Goal: Task Accomplishment & Management: Complete application form

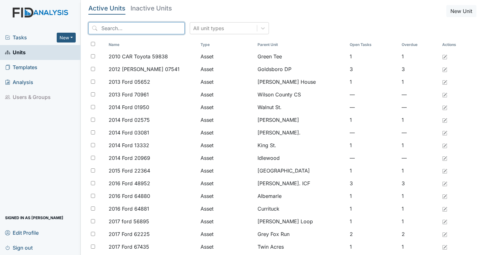
click at [116, 24] on input "search" at bounding box center [136, 28] width 96 height 12
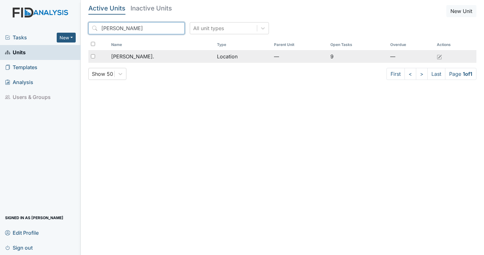
type input "dixon"
click at [130, 58] on span "[PERSON_NAME]." at bounding box center [132, 57] width 43 height 8
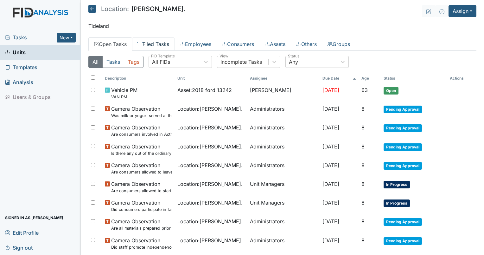
click at [160, 45] on link "Filed Tasks" at bounding box center [153, 43] width 42 height 13
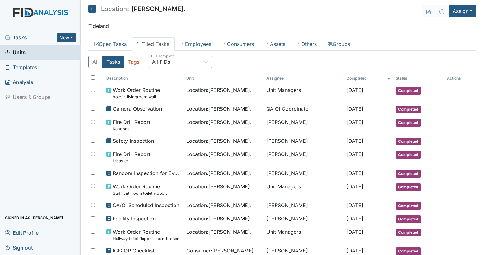
click at [171, 58] on div "All FIDs" at bounding box center [174, 61] width 51 height 11
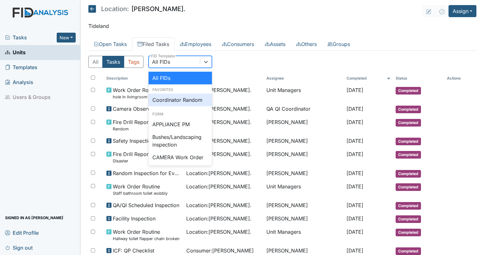
click at [183, 94] on div "Coordinator Random" at bounding box center [179, 99] width 63 height 13
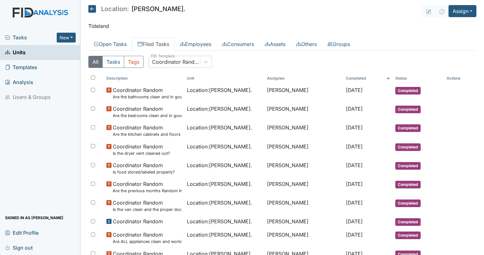
click at [350, 78] on th "Completed" at bounding box center [367, 78] width 49 height 11
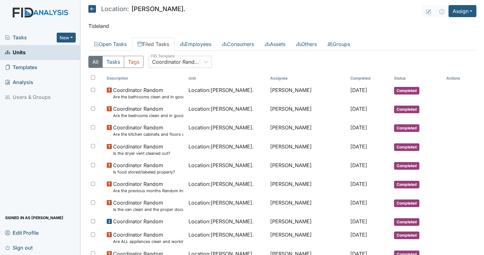
click at [350, 78] on th "Completed" at bounding box center [370, 78] width 44 height 11
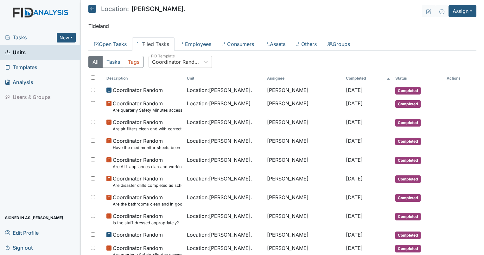
click at [350, 78] on th "Completed" at bounding box center [367, 78] width 49 height 11
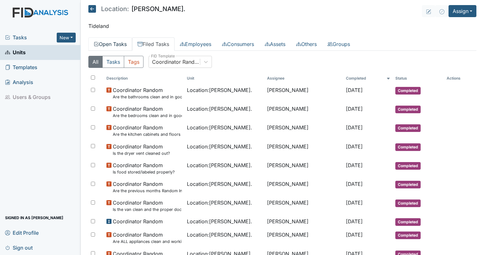
click at [114, 43] on link "Open Tasks" at bounding box center [110, 43] width 44 height 13
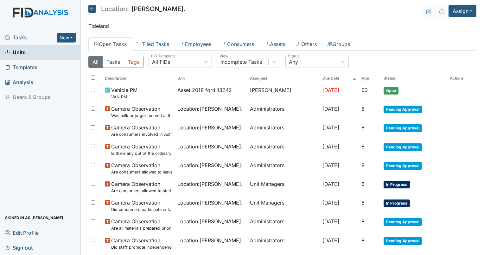
click at [368, 77] on th "Age" at bounding box center [370, 78] width 22 height 11
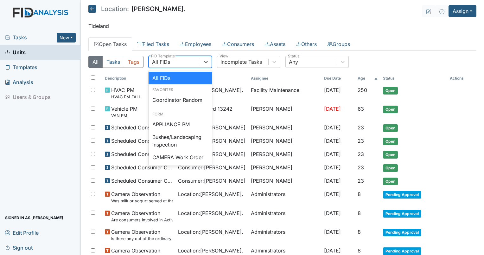
click at [158, 65] on div "All FIDs" at bounding box center [161, 62] width 18 height 8
click at [171, 105] on div "Coordinator Random" at bounding box center [179, 99] width 63 height 13
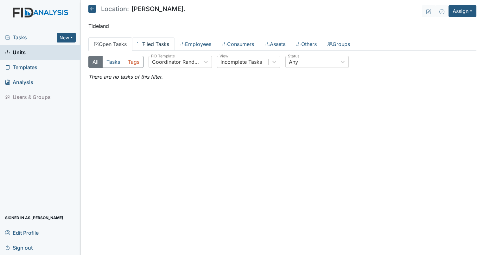
click at [157, 42] on link "Filed Tasks" at bounding box center [153, 43] width 42 height 13
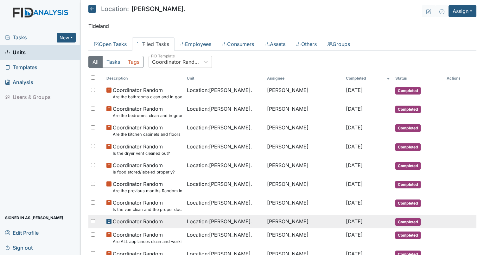
click at [202, 223] on span "Location : Dixon Rd." at bounding box center [219, 221] width 65 height 8
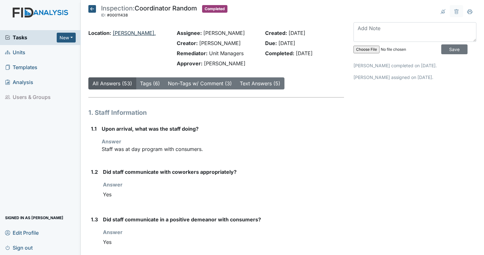
click at [121, 32] on link "[PERSON_NAME]." at bounding box center [134, 33] width 43 height 6
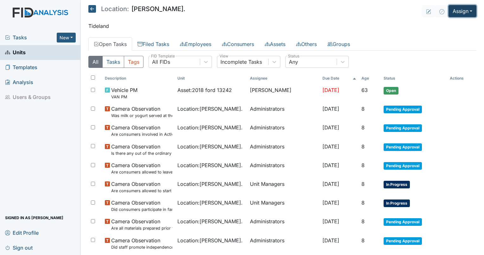
click at [463, 11] on button "Assign" at bounding box center [462, 11] width 28 height 12
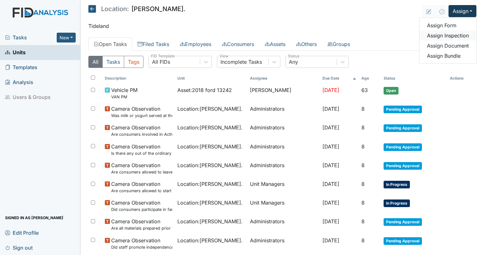
click at [444, 37] on link "Assign Inspection" at bounding box center [447, 35] width 57 height 10
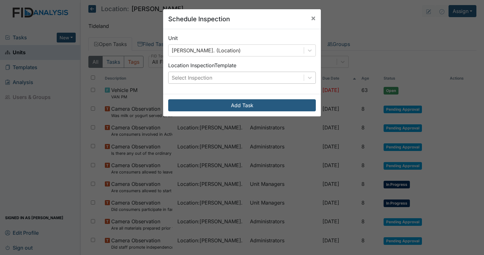
click at [222, 75] on div "Select Inspection" at bounding box center [235, 77] width 135 height 11
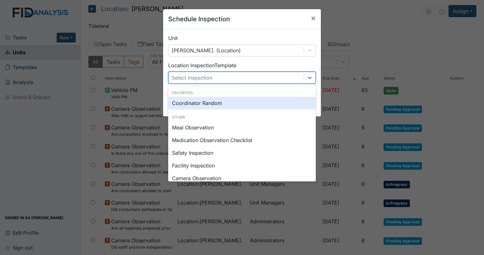
click at [214, 105] on div "Coordinator Random" at bounding box center [242, 103] width 148 height 13
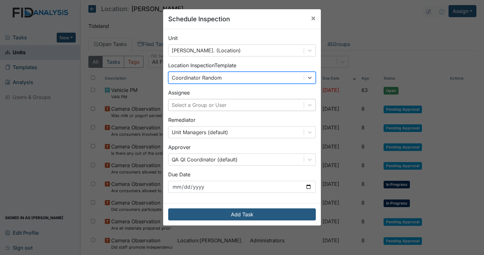
click at [215, 107] on div "Select a Group or User" at bounding box center [199, 105] width 55 height 8
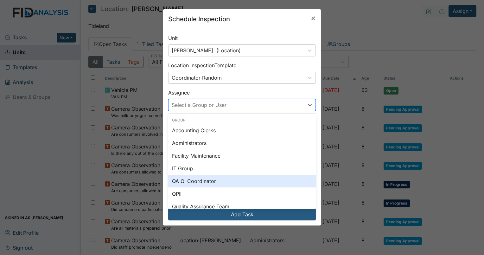
click at [205, 178] on div "QA QI Coordinator" at bounding box center [242, 180] width 148 height 13
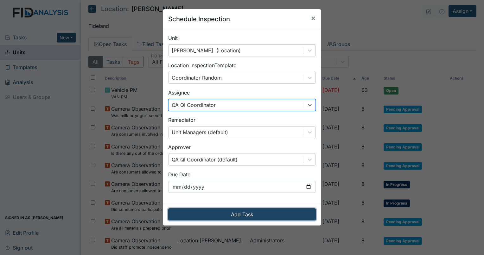
click at [227, 213] on button "Add Task" at bounding box center [242, 214] width 148 height 12
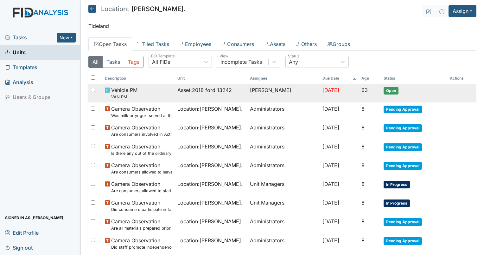
click at [284, 98] on td "[PERSON_NAME]" at bounding box center [283, 93] width 72 height 19
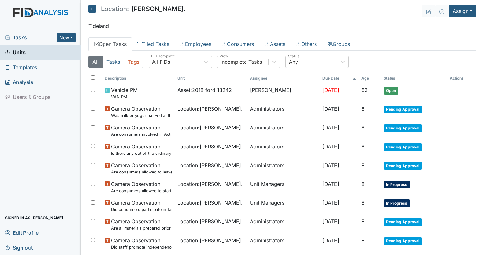
click at [367, 81] on th "Age" at bounding box center [370, 78] width 22 height 11
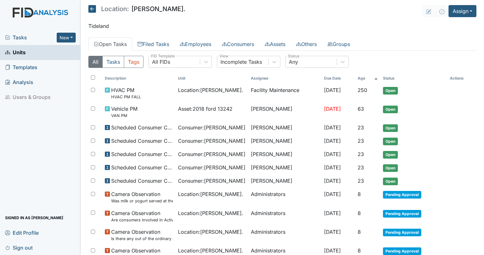
click at [367, 81] on th "Age" at bounding box center [367, 78] width 25 height 11
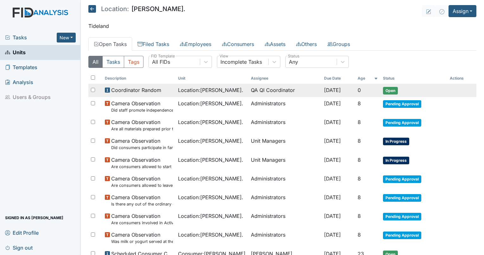
click at [191, 88] on span "Location : [PERSON_NAME]." at bounding box center [210, 90] width 65 height 8
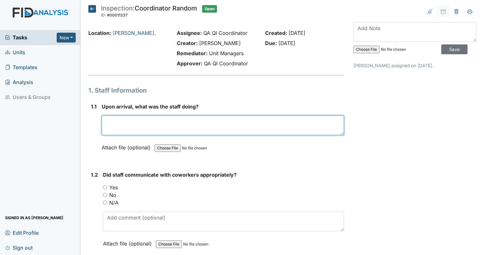
click at [162, 127] on textarea at bounding box center [223, 125] width 242 height 20
type textarea "There was no staff in the home."
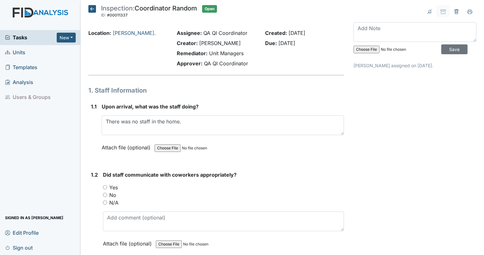
click at [104, 201] on input "N/A" at bounding box center [105, 202] width 4 height 4
radio input "true"
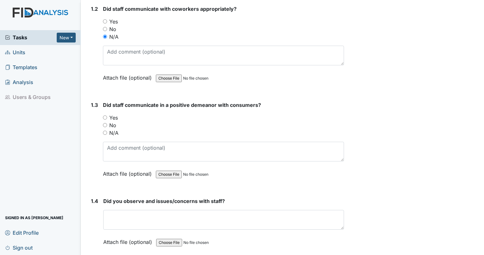
scroll to position [187, 0]
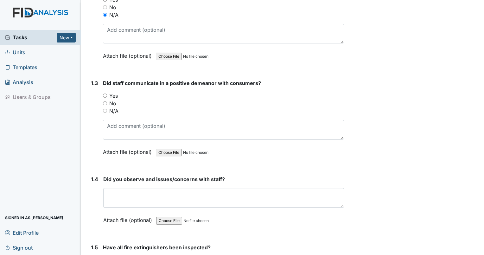
click at [105, 109] on input "N/A" at bounding box center [105, 111] width 4 height 4
radio input "true"
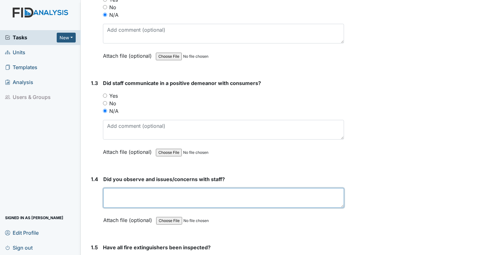
click at [168, 195] on textarea at bounding box center [223, 198] width 241 height 20
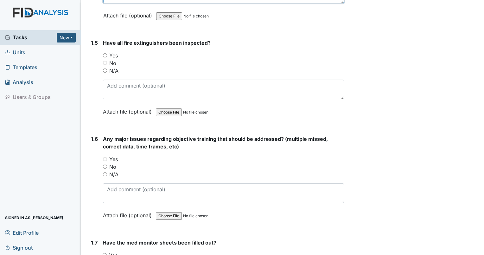
scroll to position [397, 0]
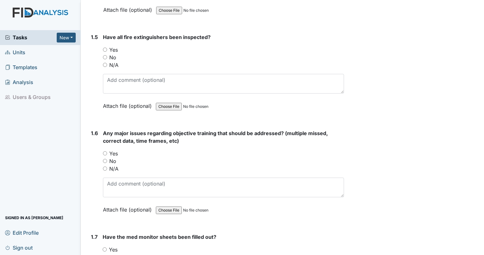
type textarea "none"
click at [104, 48] on input "Yes" at bounding box center [105, 49] width 4 height 4
radio input "true"
click at [104, 159] on input "No" at bounding box center [105, 161] width 4 height 4
radio input "true"
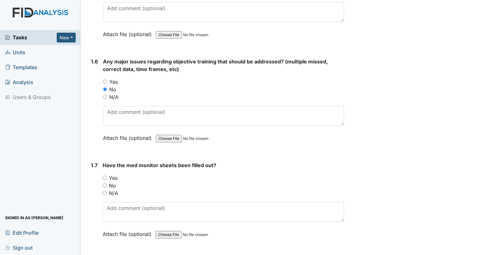
scroll to position [563, 0]
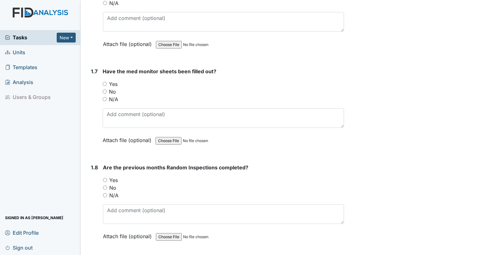
click at [105, 97] on input "N/A" at bounding box center [105, 99] width 4 height 4
radio input "true"
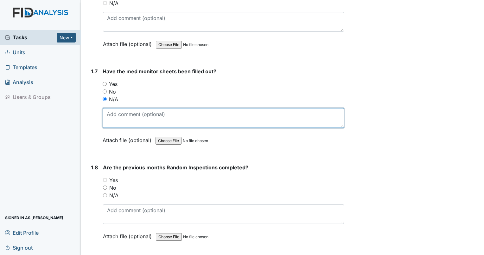
click at [120, 117] on textarea at bounding box center [223, 118] width 241 height 20
type textarea "Could not find spare key for med room."
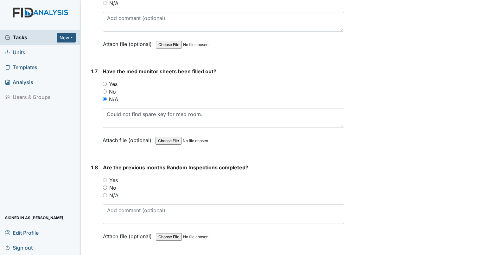
click at [105, 178] on input "Yes" at bounding box center [105, 180] width 4 height 4
radio input "true"
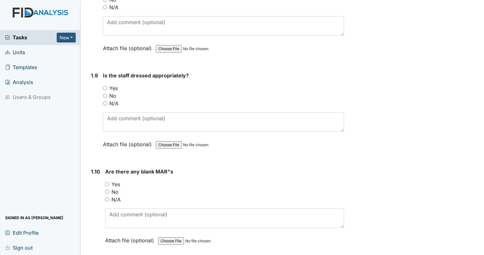
scroll to position [756, 0]
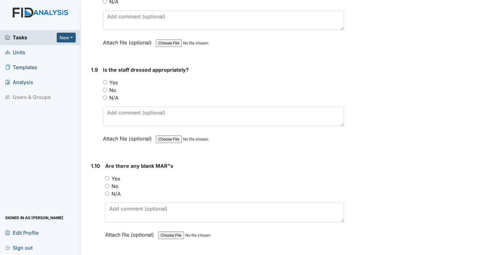
click at [104, 95] on input "N/A" at bounding box center [105, 97] width 4 height 4
radio input "true"
click at [106, 176] on input "Yes" at bounding box center [107, 178] width 4 height 4
radio input "true"
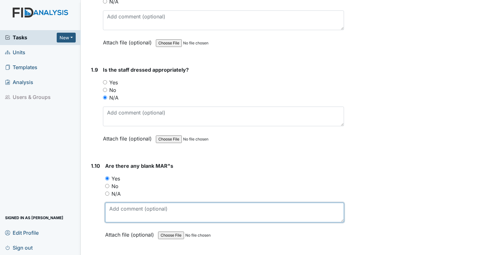
click at [117, 212] on textarea at bounding box center [224, 212] width 239 height 20
type textarea "benztropine - MW 9/17"
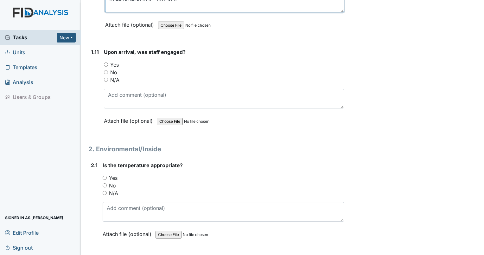
scroll to position [971, 0]
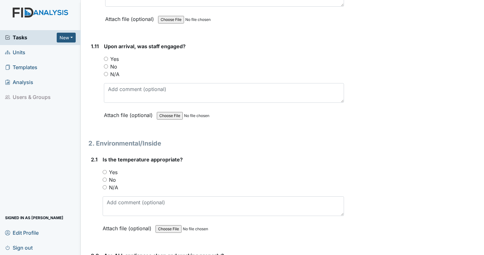
click at [105, 72] on input "N/A" at bounding box center [106, 74] width 4 height 4
radio input "true"
click at [104, 170] on div "Yes" at bounding box center [223, 172] width 241 height 8
click at [106, 170] on input "Yes" at bounding box center [105, 172] width 4 height 4
radio input "true"
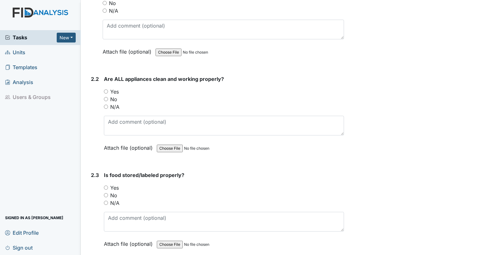
scroll to position [1159, 0]
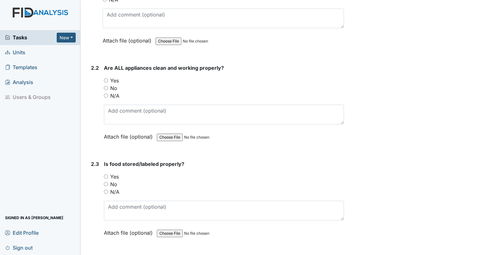
click at [105, 78] on input "Yes" at bounding box center [106, 80] width 4 height 4
radio input "true"
click at [105, 174] on input "Yes" at bounding box center [106, 176] width 4 height 4
radio input "true"
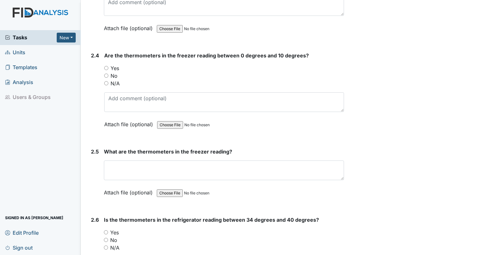
scroll to position [1369, 0]
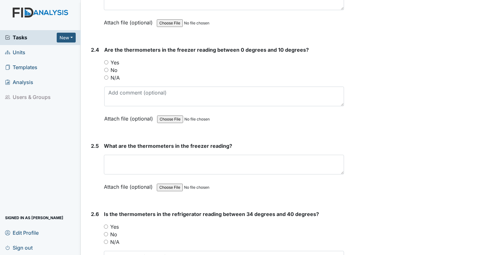
click at [106, 60] on input "Yes" at bounding box center [106, 62] width 4 height 4
radio input "true"
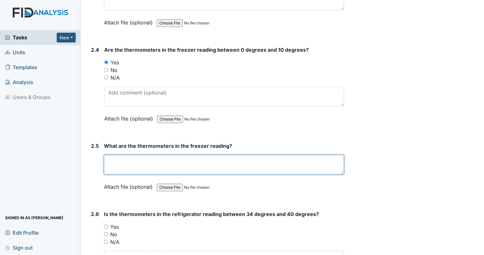
click at [128, 154] on textarea at bounding box center [224, 164] width 240 height 20
type textarea "2"
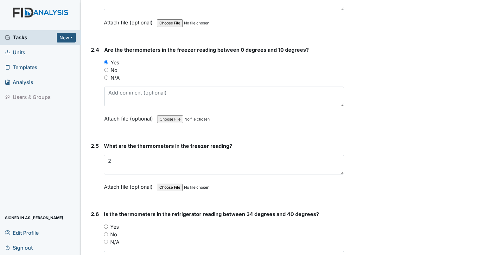
click at [107, 224] on input "Yes" at bounding box center [106, 226] width 4 height 4
radio input "true"
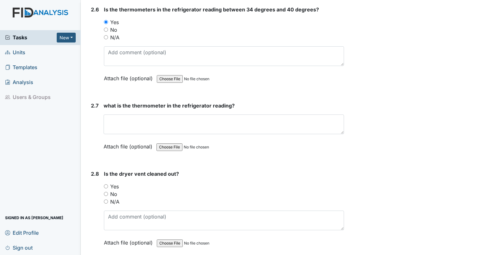
scroll to position [1589, 0]
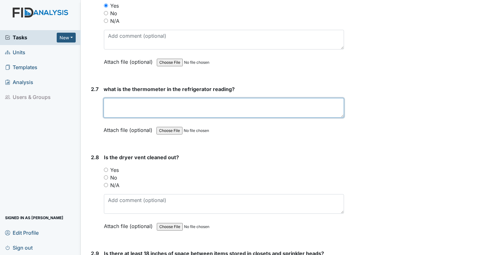
click at [160, 108] on textarea at bounding box center [224, 108] width 240 height 20
type textarea "38"
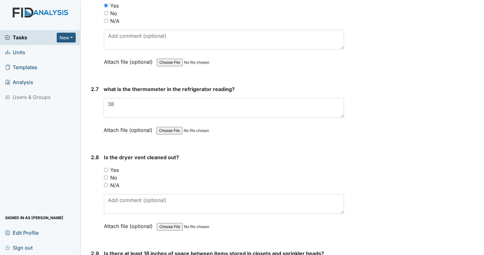
click at [105, 167] on input "Yes" at bounding box center [106, 169] width 4 height 4
radio input "true"
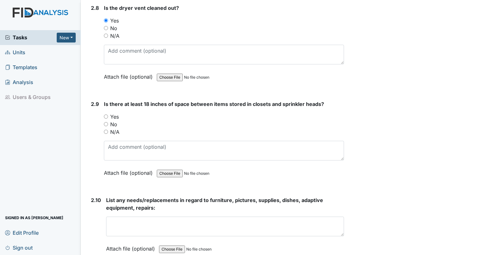
scroll to position [1744, 0]
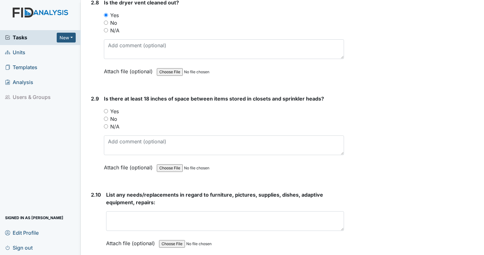
click at [106, 109] on input "Yes" at bounding box center [106, 111] width 4 height 4
radio input "true"
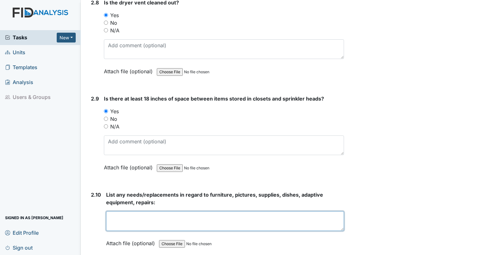
click at [167, 213] on textarea at bounding box center [225, 221] width 238 height 20
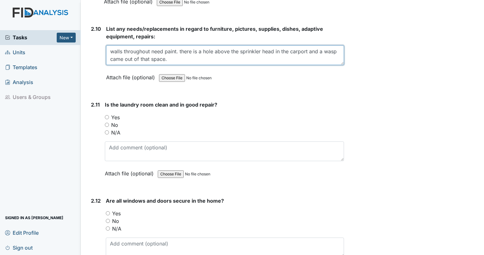
scroll to position [1937, 0]
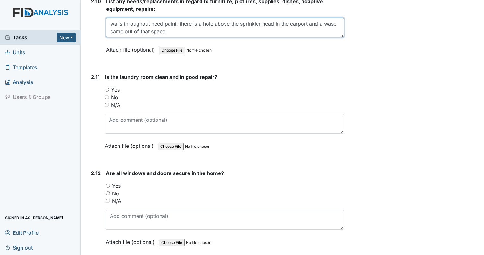
type textarea "walls throughout need paint. there is a hole above the sprinkler head in the ca…"
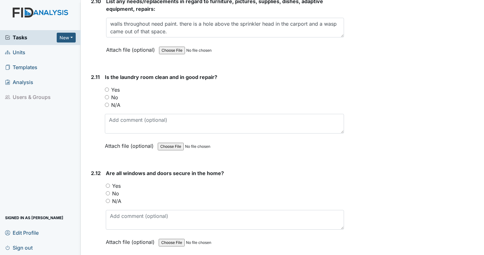
click at [106, 87] on input "Yes" at bounding box center [107, 89] width 4 height 4
radio input "true"
click at [110, 182] on div "Yes" at bounding box center [225, 186] width 238 height 8
click at [107, 183] on input "Yes" at bounding box center [108, 185] width 4 height 4
radio input "true"
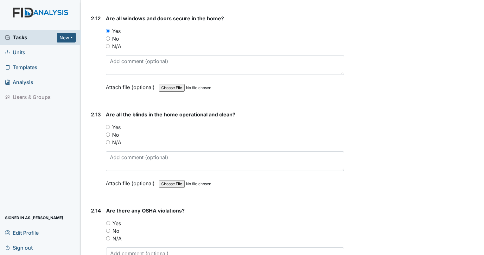
scroll to position [2108, 0]
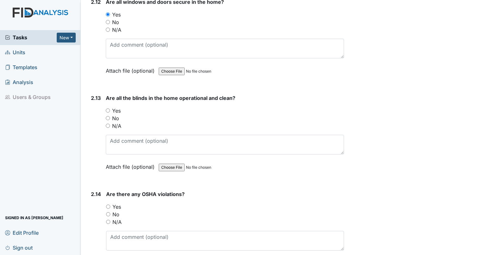
click at [107, 108] on input "Yes" at bounding box center [108, 110] width 4 height 4
radio input "true"
click at [110, 210] on div "No" at bounding box center [225, 214] width 238 height 8
click at [103, 206] on div "2.14 Are there any OSHA violations? You must select one of the below options. Y…" at bounding box center [215, 233] width 255 height 86
click at [106, 212] on input "No" at bounding box center [108, 214] width 4 height 4
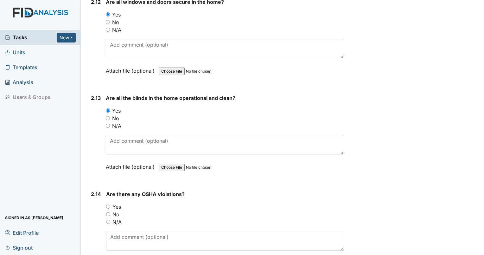
radio input "true"
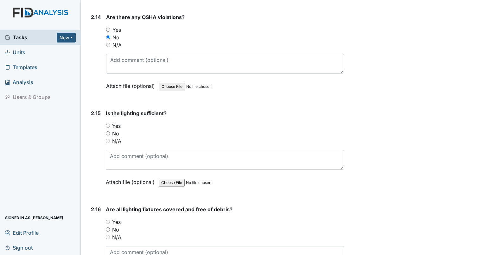
scroll to position [2290, 0]
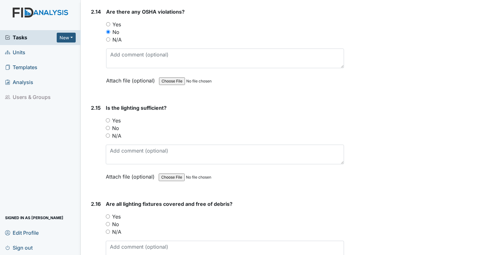
click at [106, 118] on input "Yes" at bounding box center [108, 120] width 4 height 4
radio input "true"
click at [108, 214] on input "Yes" at bounding box center [108, 216] width 4 height 4
radio input "true"
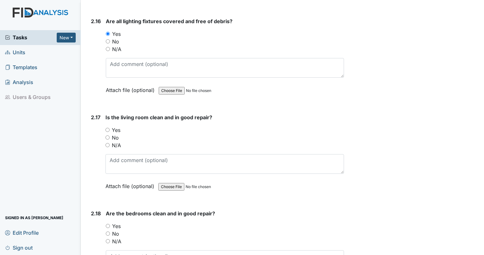
scroll to position [2505, 0]
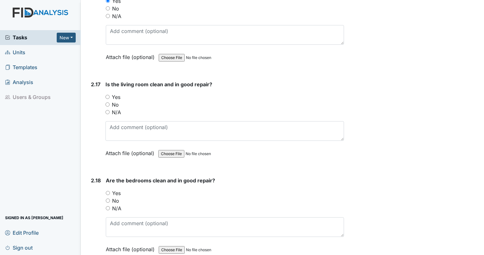
click at [106, 95] on input "Yes" at bounding box center [107, 97] width 4 height 4
radio input "true"
click at [107, 191] on input "Yes" at bounding box center [108, 193] width 4 height 4
radio input "true"
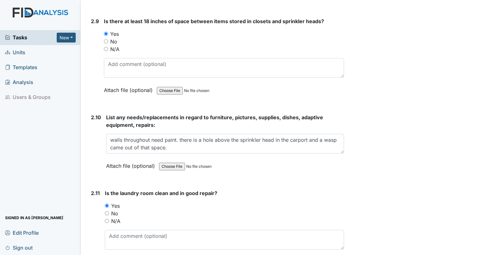
scroll to position [1826, 0]
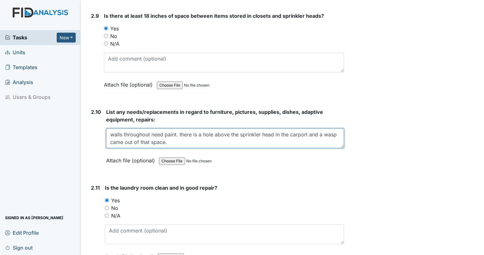
click at [191, 138] on textarea "walls throughout need paint. there is a hole above the sprinkler head in the ca…" at bounding box center [225, 138] width 238 height 20
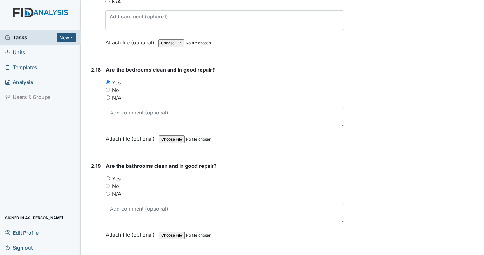
scroll to position [2610, 0]
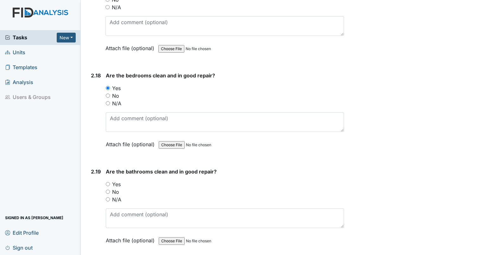
type textarea "walls throughout need paint. there is a hole above the sprinkler head in the ca…"
click at [107, 189] on input "No" at bounding box center [108, 191] width 4 height 4
radio input "true"
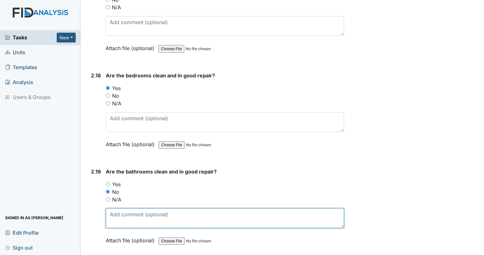
click at [121, 210] on textarea at bounding box center [225, 218] width 238 height 20
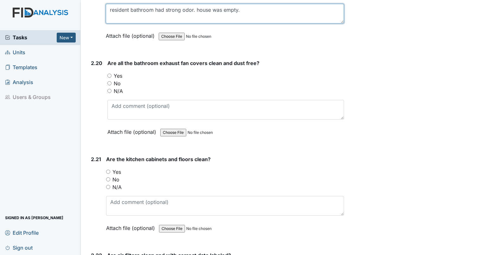
scroll to position [2803, 0]
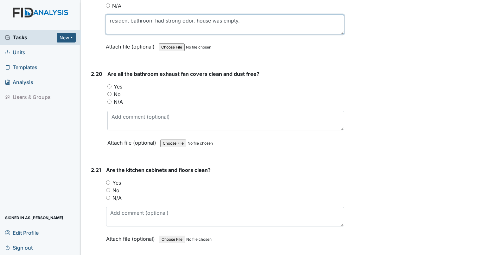
type textarea "resident bathroom had strong odor. house was empty."
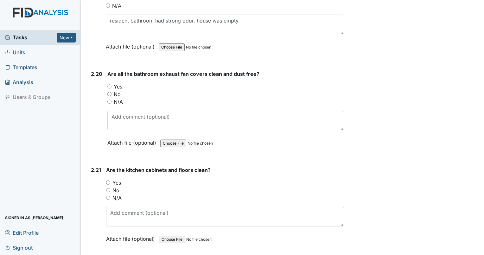
click at [110, 84] on input "Yes" at bounding box center [109, 86] width 4 height 4
radio input "true"
click at [108, 180] on input "Yes" at bounding box center [108, 182] width 4 height 4
radio input "true"
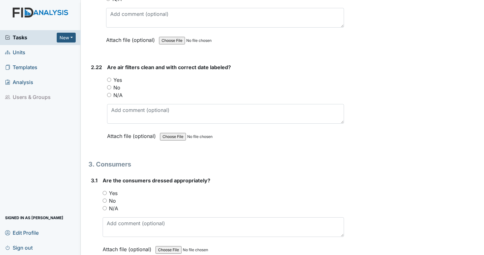
scroll to position [3007, 0]
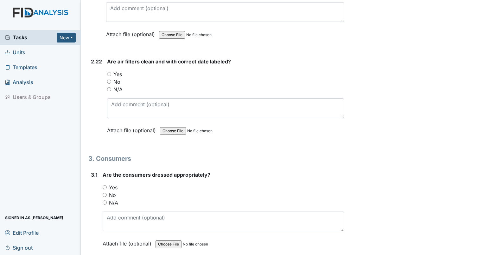
click at [110, 72] on input "Yes" at bounding box center [109, 74] width 4 height 4
radio input "true"
click at [103, 198] on div "N/A" at bounding box center [223, 202] width 241 height 8
click at [106, 200] on input "N/A" at bounding box center [105, 202] width 4 height 4
radio input "true"
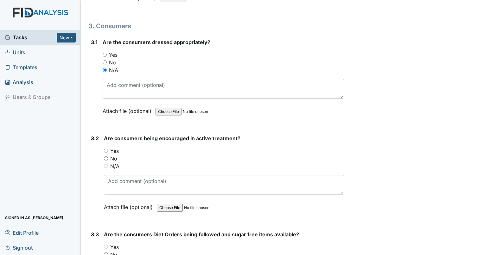
scroll to position [3189, 0]
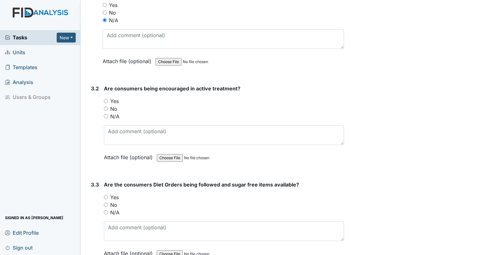
click at [105, 114] on input "N/A" at bounding box center [106, 116] width 4 height 4
radio input "true"
click at [106, 210] on input "N/A" at bounding box center [106, 212] width 4 height 4
radio input "true"
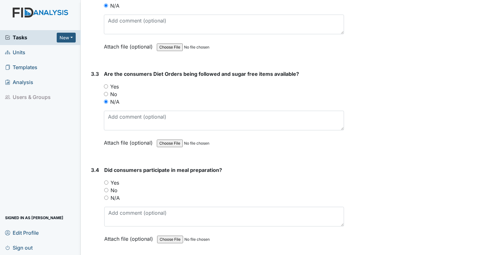
scroll to position [3305, 0]
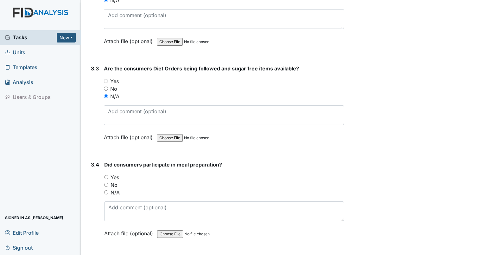
click at [105, 79] on input "Yes" at bounding box center [106, 81] width 4 height 4
radio input "true"
click at [107, 190] on input "N/A" at bounding box center [106, 192] width 4 height 4
radio input "true"
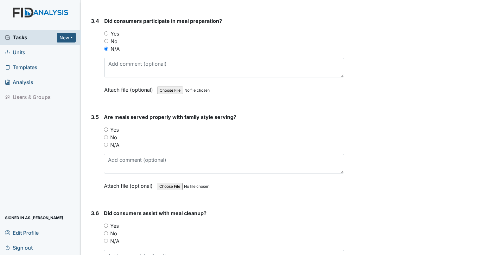
scroll to position [3465, 0]
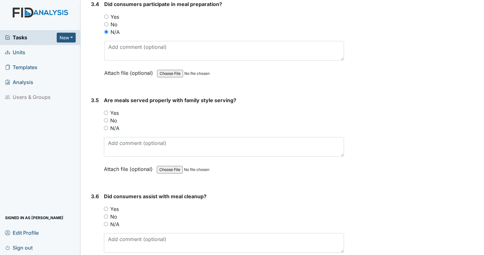
click at [104, 126] on input "N/A" at bounding box center [106, 128] width 4 height 4
radio input "true"
click at [107, 222] on input "N/A" at bounding box center [106, 224] width 4 height 4
radio input "true"
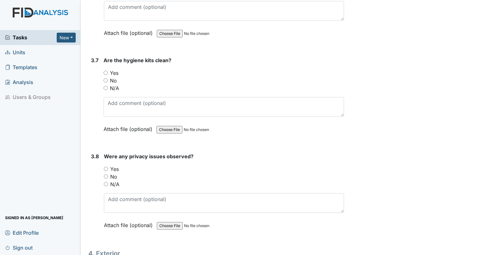
scroll to position [3714, 0]
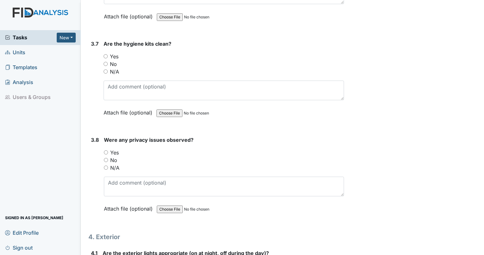
click at [105, 54] on input "Yes" at bounding box center [106, 56] width 4 height 4
radio input "true"
click at [106, 158] on input "No" at bounding box center [106, 160] width 4 height 4
radio input "true"
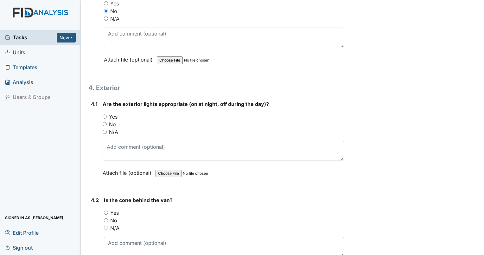
scroll to position [3885, 0]
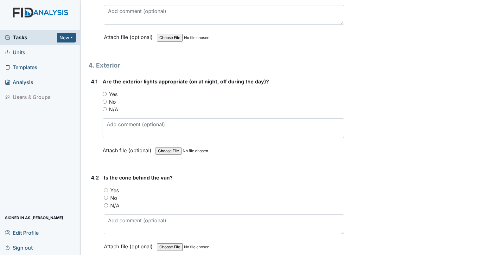
click at [104, 92] on input "Yes" at bounding box center [105, 94] width 4 height 4
radio input "true"
click at [104, 191] on div "4.2 Is the cone behind the van? You must select one of the below options. Yes N…" at bounding box center [215, 216] width 255 height 86
click at [104, 203] on input "N/A" at bounding box center [106, 205] width 4 height 4
radio input "true"
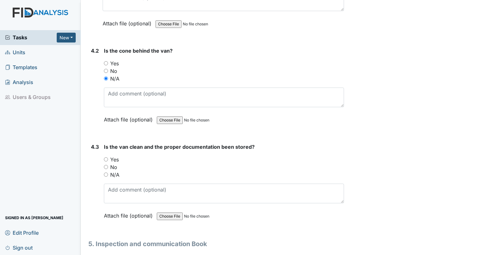
scroll to position [4044, 0]
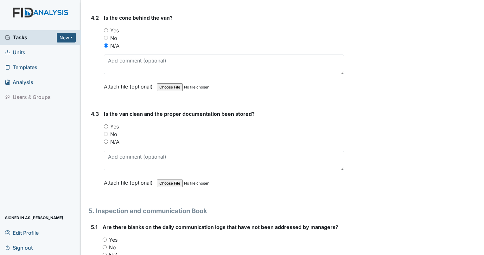
click at [106, 139] on input "N/A" at bounding box center [106, 141] width 4 height 4
radio input "true"
click at [103, 252] on input "N/A" at bounding box center [105, 254] width 4 height 4
radio input "true"
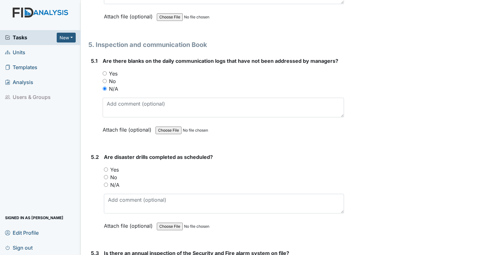
scroll to position [4221, 0]
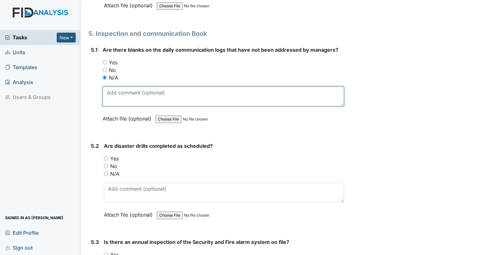
click at [119, 86] on textarea at bounding box center [223, 96] width 241 height 20
type textarea "could not find com log."
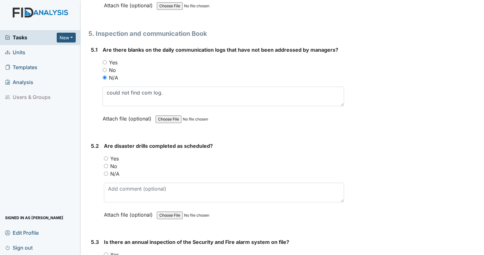
click at [104, 142] on div "Are disaster drills completed as scheduled? You must select one of the below op…" at bounding box center [224, 182] width 240 height 81
click at [105, 156] on input "Yes" at bounding box center [106, 158] width 4 height 4
radio input "true"
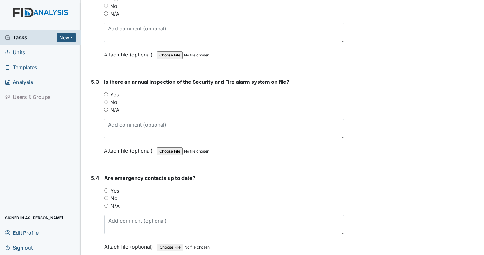
scroll to position [4370, 0]
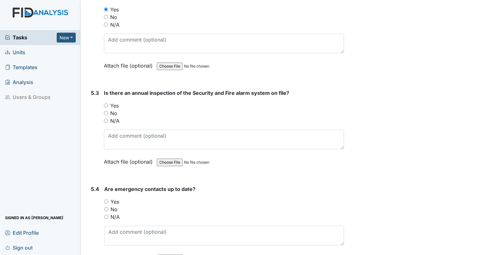
click at [107, 103] on input "Yes" at bounding box center [106, 105] width 4 height 4
radio input "true"
click at [106, 199] on input "Yes" at bounding box center [106, 201] width 4 height 4
radio input "true"
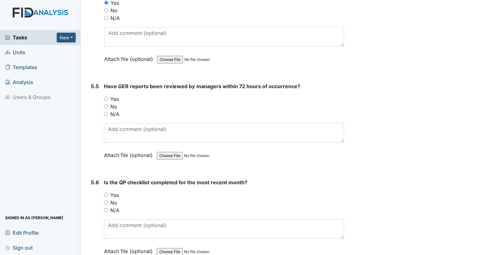
scroll to position [4580, 0]
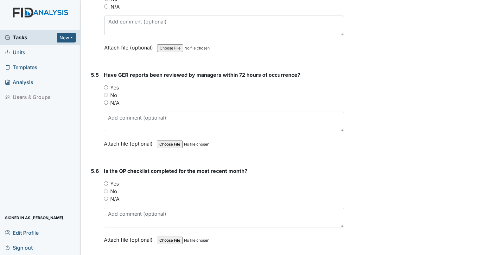
click at [104, 85] on input "Yes" at bounding box center [106, 87] width 4 height 4
radio input "true"
click at [104, 181] on input "Yes" at bounding box center [106, 183] width 4 height 4
radio input "true"
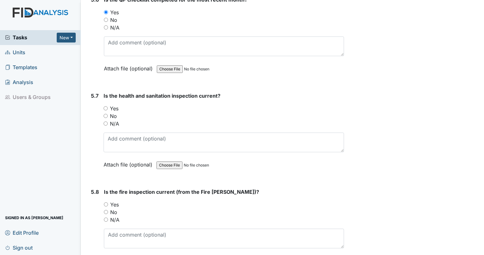
scroll to position [4751, 0]
click at [104, 106] on input "Yes" at bounding box center [106, 108] width 4 height 4
radio input "true"
click at [105, 200] on div "Yes" at bounding box center [224, 204] width 240 height 8
click at [105, 202] on input "Yes" at bounding box center [106, 204] width 4 height 4
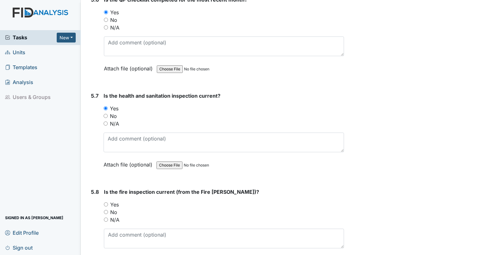
radio input "true"
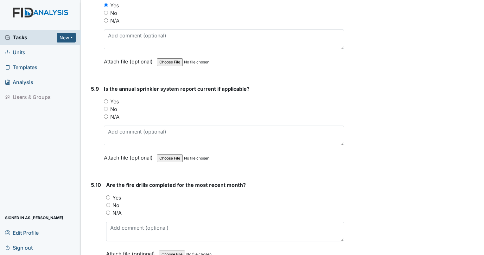
scroll to position [4961, 0]
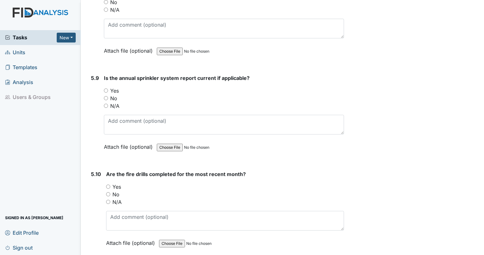
click at [105, 88] on input "Yes" at bounding box center [106, 90] width 4 height 4
radio input "true"
click at [108, 192] on input "No" at bounding box center [108, 194] width 4 height 4
radio input "true"
click at [114, 190] on div "Are the fire drills completed for the most recent month? You must select one of…" at bounding box center [225, 210] width 238 height 81
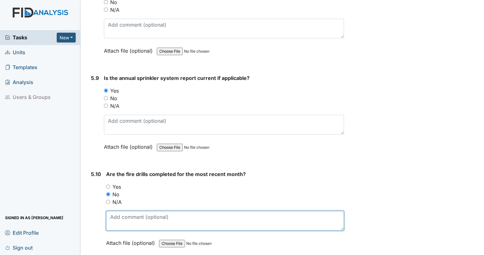
click at [116, 211] on textarea at bounding box center [225, 221] width 238 height 20
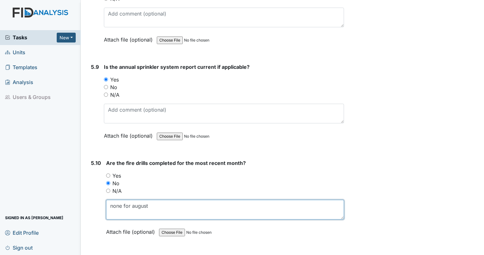
type textarea "none for august"
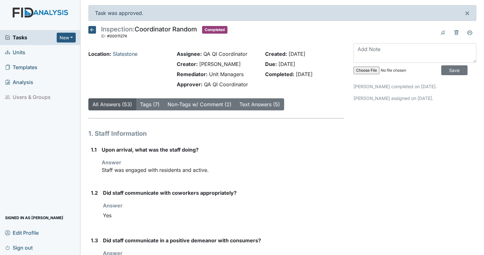
scroll to position [2465, 0]
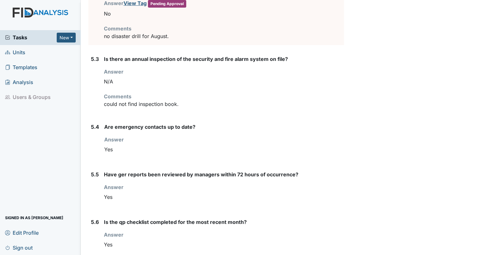
click at [35, 53] on link "Units" at bounding box center [40, 52] width 81 height 15
click at [20, 51] on span "Units" at bounding box center [15, 52] width 20 height 10
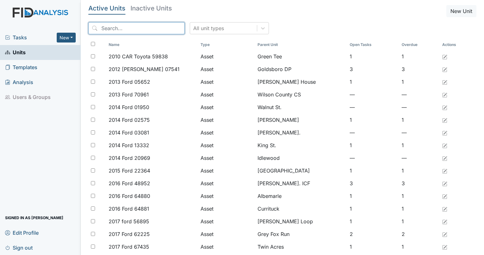
click at [126, 32] on input "search" at bounding box center [136, 28] width 96 height 12
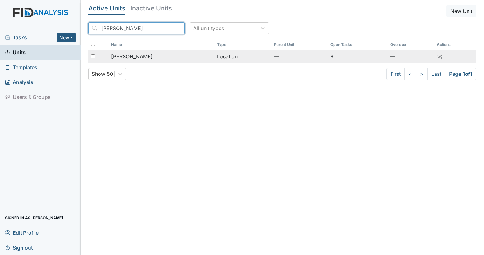
type input "[PERSON_NAME]"
click at [122, 59] on span "[PERSON_NAME]." at bounding box center [132, 57] width 43 height 8
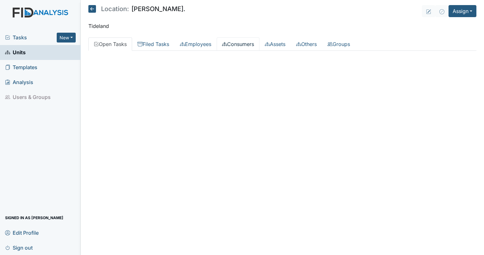
click at [241, 44] on link "Consumers" at bounding box center [238, 43] width 43 height 13
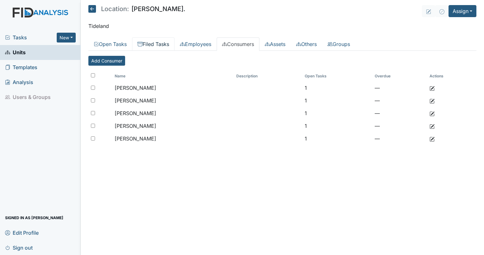
click at [155, 43] on link "Filed Tasks" at bounding box center [153, 43] width 42 height 13
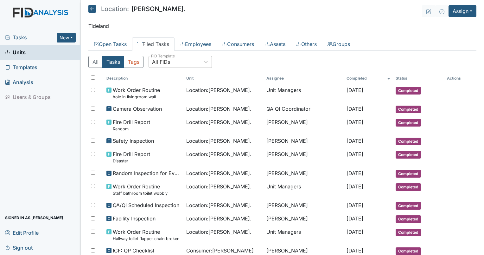
click at [178, 56] on div "All FIDs" at bounding box center [174, 61] width 51 height 11
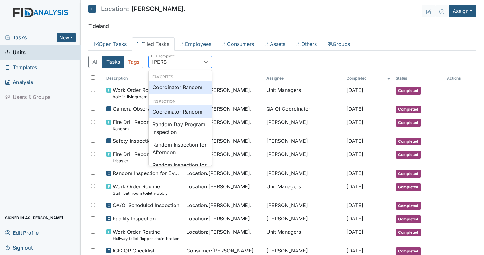
type input "random"
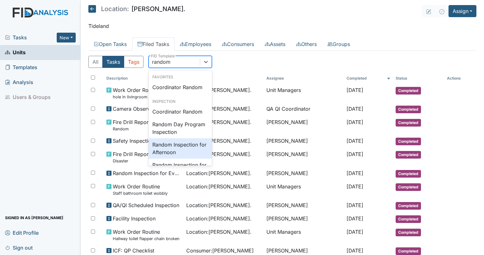
click at [177, 153] on div "Random Inspection for Afternoon" at bounding box center [179, 148] width 63 height 20
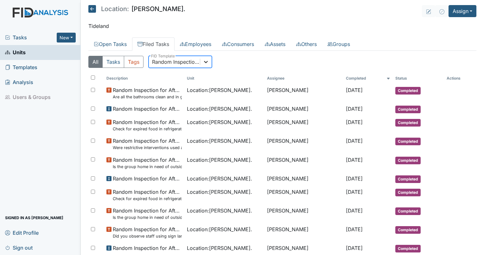
click at [208, 60] on icon at bounding box center [206, 62] width 6 height 6
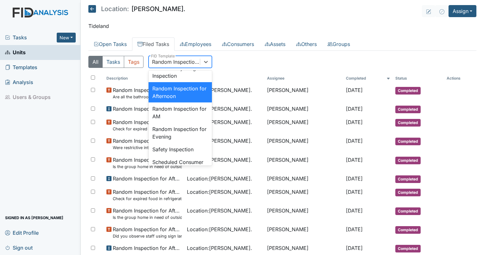
scroll to position [601, 0]
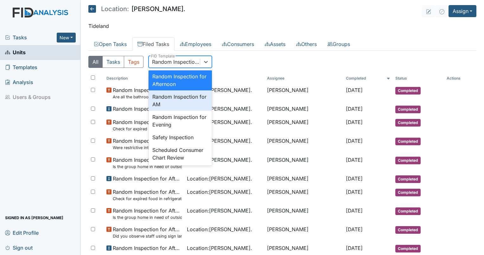
click at [166, 110] on div "Random Inspection for AM" at bounding box center [179, 100] width 63 height 20
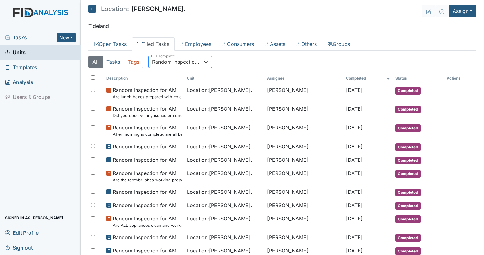
click at [208, 65] on div at bounding box center [205, 61] width 11 height 11
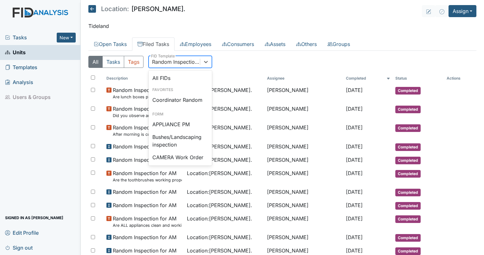
scroll to position [584, 0]
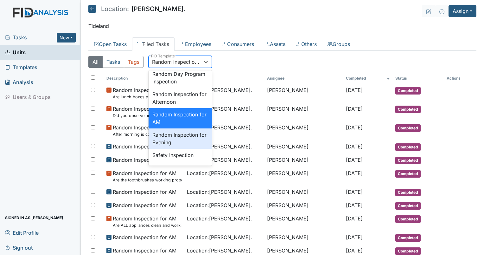
click at [188, 148] on div "Random Inspection for Evening" at bounding box center [179, 138] width 63 height 20
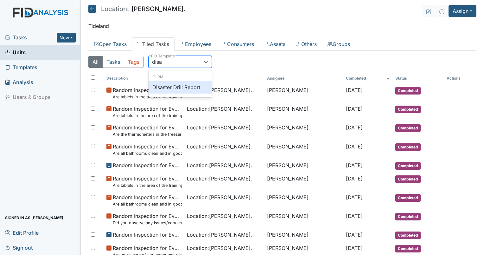
type input "disas"
click at [167, 88] on div "Disaster Drill Report" at bounding box center [179, 87] width 63 height 13
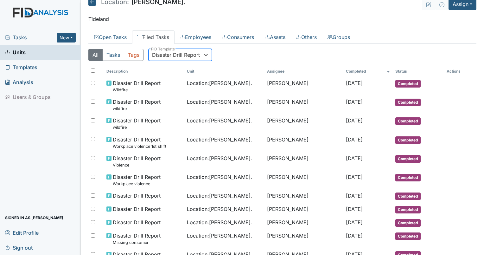
scroll to position [0, 0]
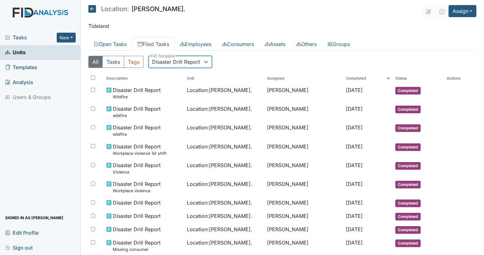
click at [165, 63] on div "Disaster Drill Report" at bounding box center [176, 62] width 48 height 8
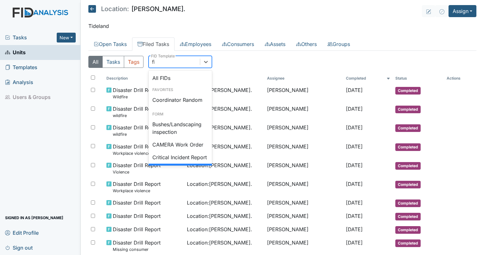
type input "fire"
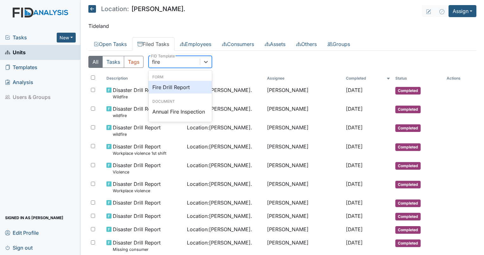
click at [166, 88] on div "Fire Drill Report" at bounding box center [179, 87] width 63 height 13
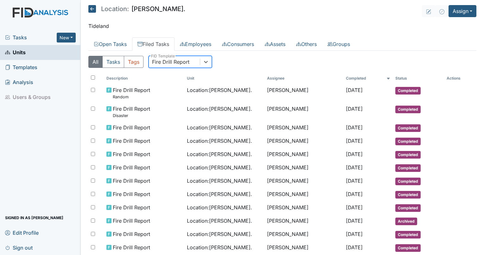
click at [166, 59] on div "Fire Drill Report" at bounding box center [170, 62] width 37 height 8
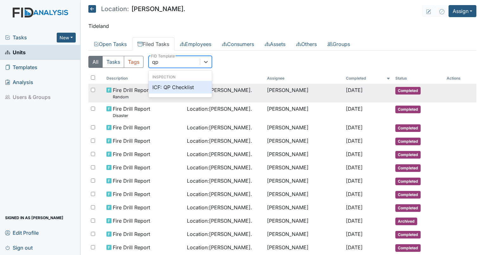
type input "qp"
click at [169, 97] on div "Fire Drill Report Random" at bounding box center [143, 93] width 75 height 14
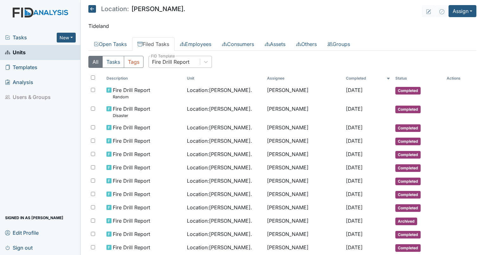
click at [159, 60] on div "Fire Drill Report" at bounding box center [170, 62] width 37 height 8
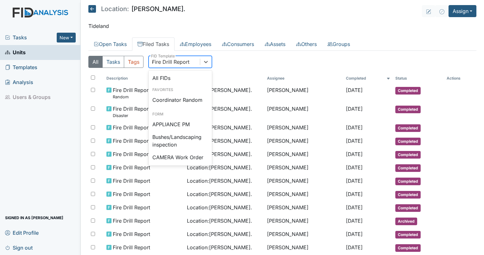
type input "qp"
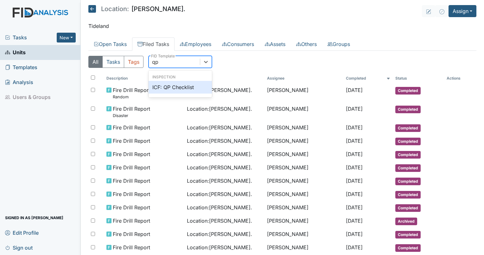
click at [175, 85] on div "ICF: QP Checklist" at bounding box center [179, 87] width 63 height 13
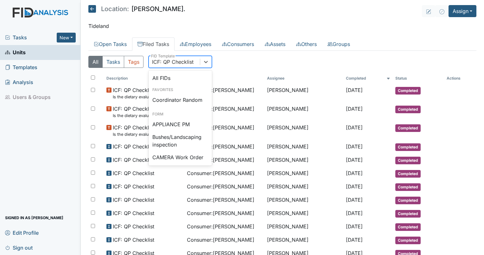
click at [166, 58] on div "ICF: QP Checklist" at bounding box center [172, 62] width 41 height 8
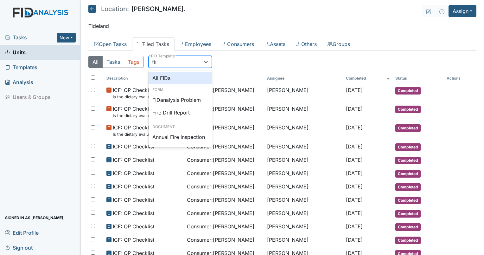
type input "fire"
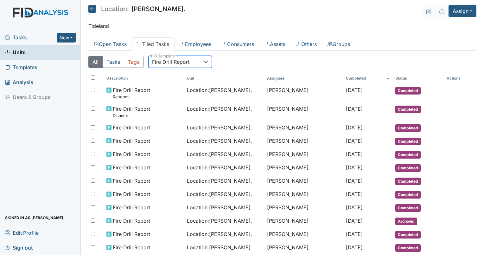
click at [342, 51] on div "All Tasks Tags option Fire Drill Report, selected. 0 results available. Select …" at bounding box center [282, 226] width 388 height 350
click at [349, 42] on link "Groups" at bounding box center [338, 43] width 33 height 13
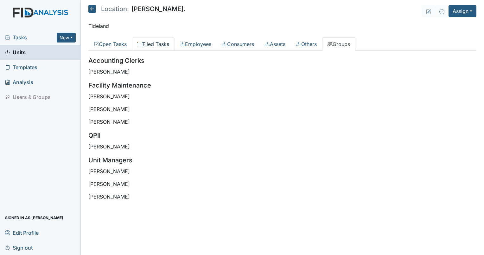
click at [151, 47] on link "Filed Tasks" at bounding box center [153, 43] width 42 height 13
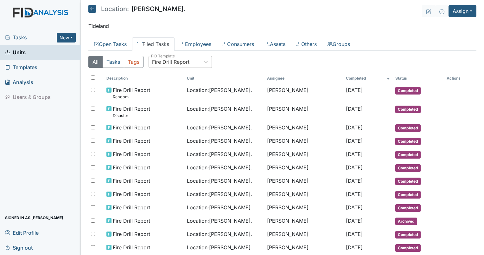
click at [188, 58] on div "Fire Drill Report" at bounding box center [170, 62] width 37 height 8
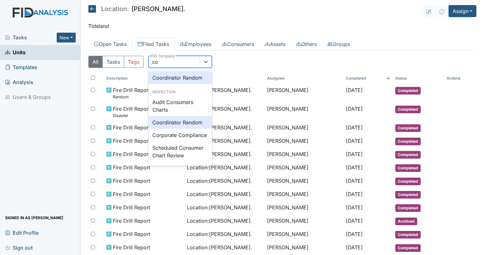
scroll to position [25, 0]
type input "coo"
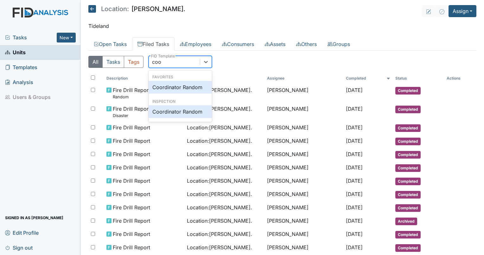
click at [175, 87] on div "Coordinator Random" at bounding box center [179, 87] width 63 height 13
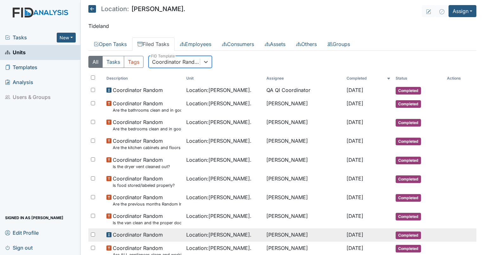
click at [227, 236] on span "Location : Dixon Rd." at bounding box center [218, 234] width 65 height 8
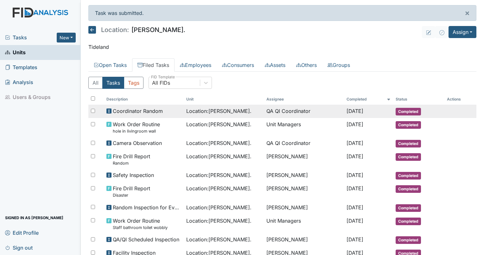
click at [296, 111] on td "QA QI Coordinator" at bounding box center [304, 110] width 80 height 13
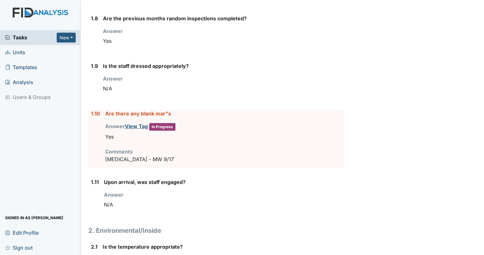
scroll to position [501, 0]
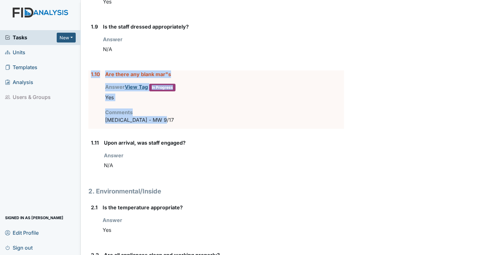
drag, startPoint x: 173, startPoint y: 122, endPoint x: 87, endPoint y: 72, distance: 98.7
drag, startPoint x: 87, startPoint y: 72, endPoint x: 94, endPoint y: 73, distance: 6.4
copy div "1.10 Are there any blank mar"s Answer View Tag In Progress You must select one …"
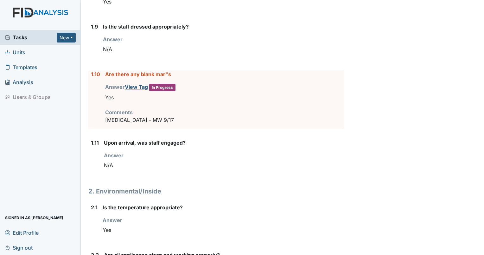
click at [115, 159] on div "N/A" at bounding box center [224, 165] width 240 height 12
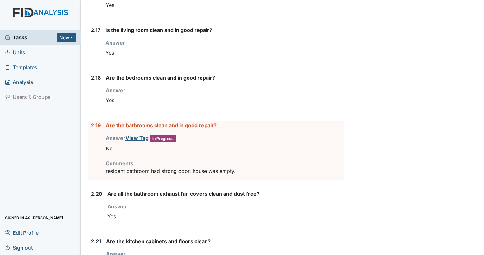
scroll to position [1461, 0]
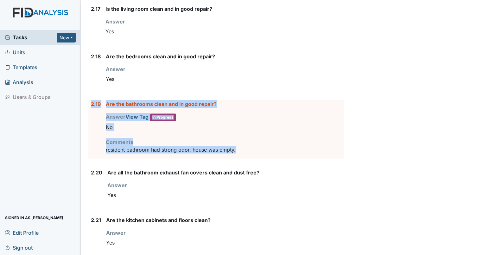
drag, startPoint x: 245, startPoint y: 147, endPoint x: 88, endPoint y: 101, distance: 163.6
click at [88, 101] on div "2.19 Are the bathrooms clean and in good repair? Answer View Tag In Progress Yo…" at bounding box center [215, 129] width 255 height 58
drag, startPoint x: 88, startPoint y: 101, endPoint x: 94, endPoint y: 100, distance: 6.1
copy div "2.19 Are the bathrooms clean and in good repair? Answer View Tag In Progress Yo…"
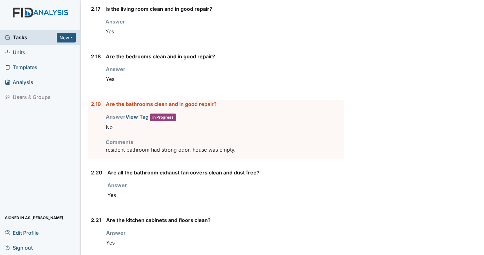
click at [120, 174] on div "Are all the bathroom exhaust fan covers clean and dust free? Answer You must se…" at bounding box center [225, 186] width 236 height 37
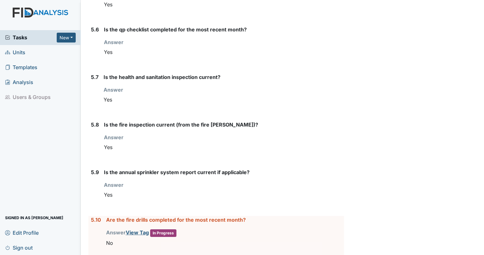
scroll to position [2604, 0]
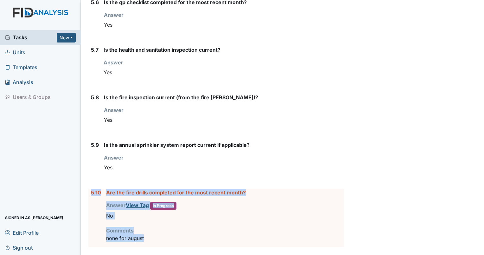
drag, startPoint x: 153, startPoint y: 231, endPoint x: 89, endPoint y: 184, distance: 78.8
click at [89, 188] on div "5.10 Are the fire drills completed for the most recent month? Answer View Tag I…" at bounding box center [215, 217] width 255 height 58
drag, startPoint x: 89, startPoint y: 184, endPoint x: 117, endPoint y: 187, distance: 27.7
copy div "5.10 Are the fire drills completed for the most recent month? Answer View Tag I…"
click at [115, 154] on strong "Answer" at bounding box center [114, 157] width 20 height 6
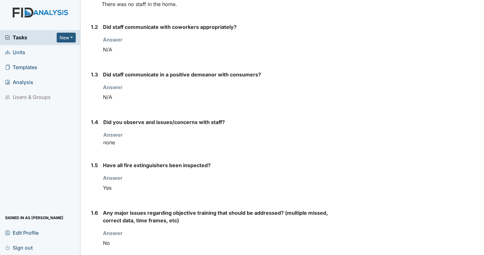
scroll to position [0, 0]
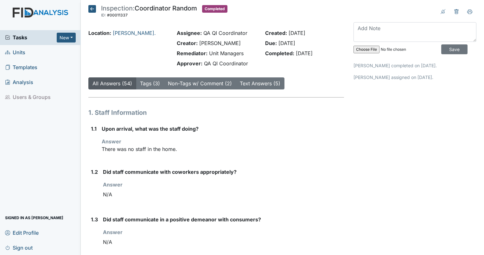
click at [24, 53] on span "Units" at bounding box center [15, 52] width 20 height 10
click at [157, 172] on label "Did staff communicate with coworkers appropriately?" at bounding box center [170, 172] width 134 height 8
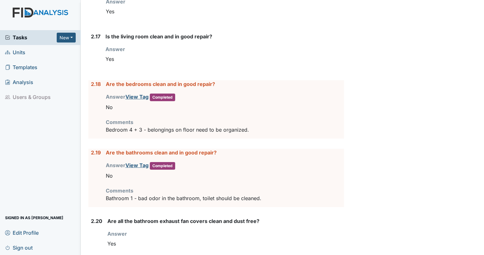
scroll to position [1397, 0]
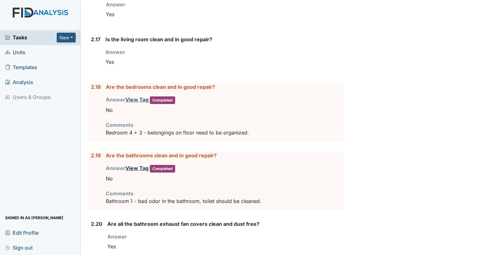
click at [134, 165] on link "View Tag" at bounding box center [136, 168] width 23 height 6
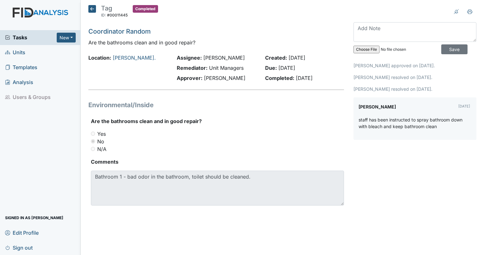
click at [355, 150] on div "Archive Task × Are you sure you want to archive this task? It will appear as in…" at bounding box center [415, 112] width 132 height 215
drag, startPoint x: 439, startPoint y: 86, endPoint x: 344, endPoint y: 66, distance: 97.1
click at [344, 66] on div "Tag ID: #00011445 Completed Autosaving... Coordinator Random Are the bathrooms …" at bounding box center [282, 112] width 397 height 215
click at [198, 115] on div "Environmental/Inside Are the bathrooms clean and in good repair? You must selec…" at bounding box center [215, 155] width 255 height 110
click at [91, 7] on icon at bounding box center [92, 9] width 8 height 8
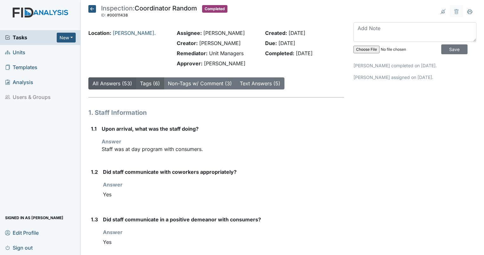
click at [153, 82] on link "Tags (6)" at bounding box center [150, 83] width 20 height 6
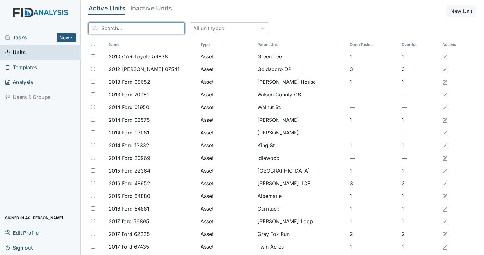
click at [116, 26] on input "search" at bounding box center [136, 28] width 96 height 12
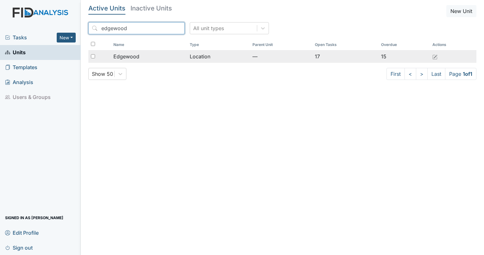
type input "edgewood"
click at [130, 57] on span "Edgewood" at bounding box center [126, 57] width 26 height 8
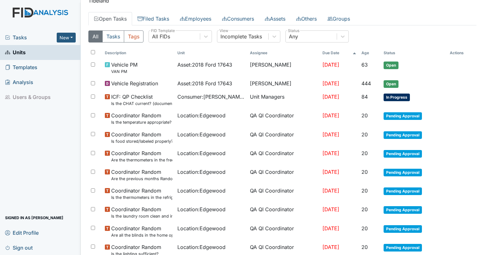
scroll to position [26, 0]
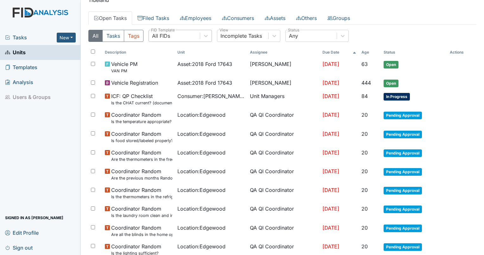
click at [177, 40] on div "All FIDs" at bounding box center [174, 35] width 51 height 11
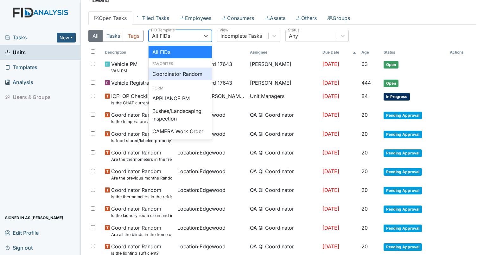
click at [185, 72] on div "Coordinator Random" at bounding box center [179, 73] width 63 height 13
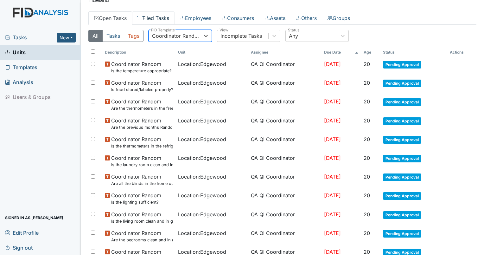
click at [165, 20] on link "Filed Tasks" at bounding box center [153, 17] width 42 height 13
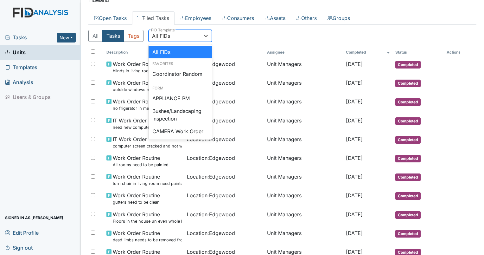
click at [169, 37] on div "All FIDs" at bounding box center [161, 36] width 18 height 8
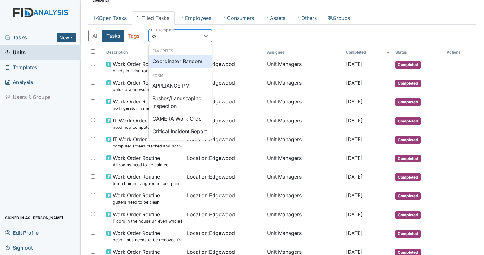
type input "coo"
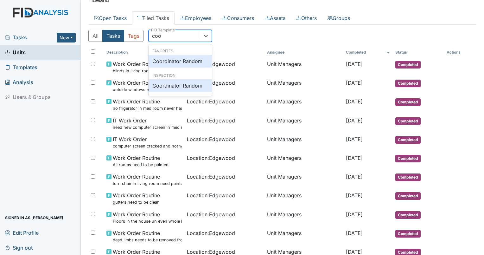
click at [172, 59] on div "Coordinator Random" at bounding box center [179, 61] width 63 height 13
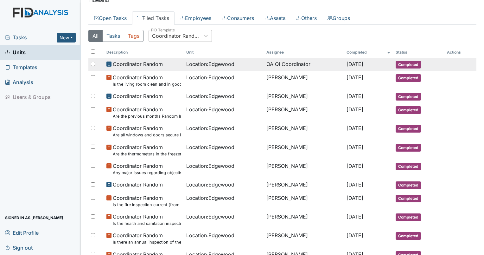
click at [278, 63] on td "QA QI Coordinator" at bounding box center [304, 64] width 80 height 13
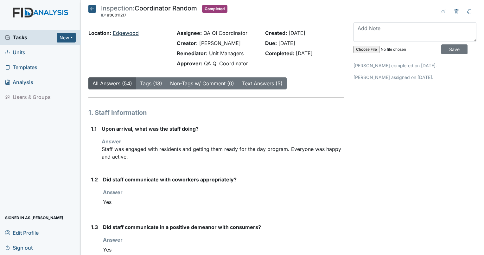
click at [118, 34] on link "Edgewood" at bounding box center [126, 33] width 26 height 6
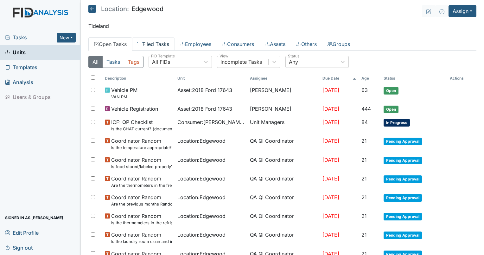
click at [161, 42] on link "Filed Tasks" at bounding box center [153, 43] width 42 height 13
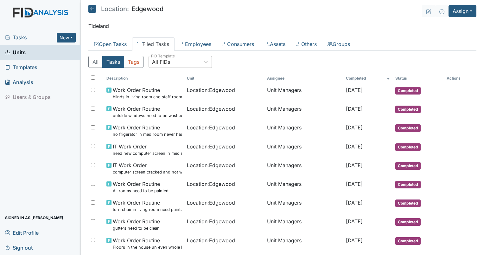
click at [167, 64] on div "All FIDs" at bounding box center [161, 62] width 18 height 8
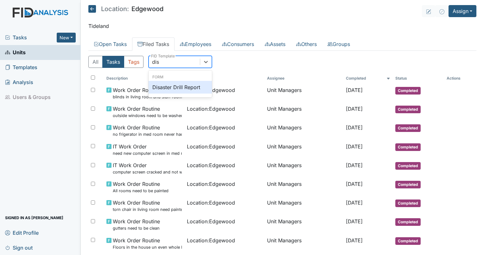
type input "disa"
click at [170, 86] on div "Disaster Drill Report" at bounding box center [179, 87] width 63 height 13
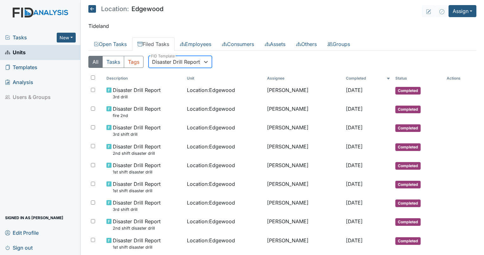
click at [173, 62] on div "Disaster Drill Report" at bounding box center [176, 62] width 48 height 8
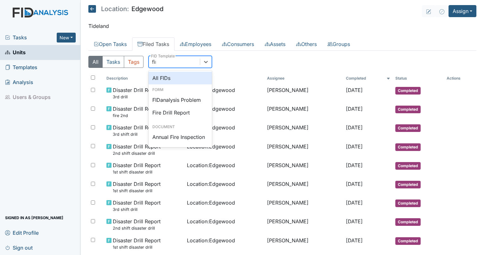
type input "fire"
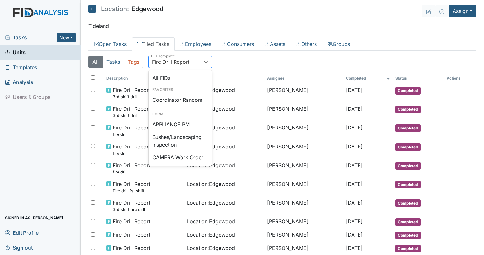
click at [178, 62] on div "Fire Drill Report" at bounding box center [170, 62] width 37 height 8
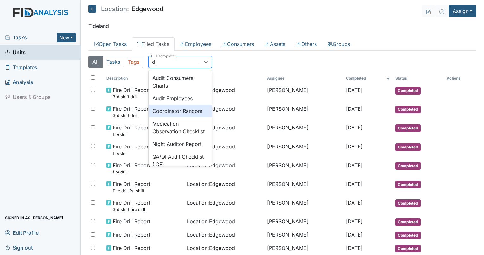
scroll to position [15, 0]
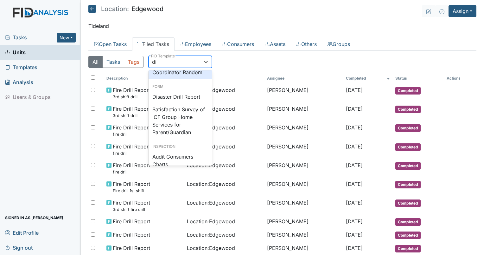
type input "dis"
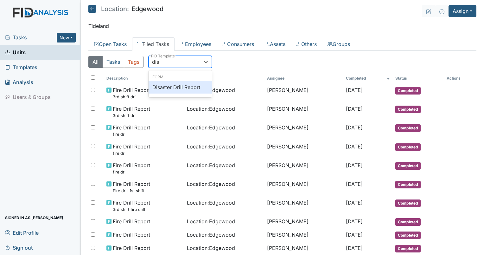
scroll to position [0, 0]
click at [178, 91] on div "Disaster Drill Report" at bounding box center [179, 87] width 63 height 13
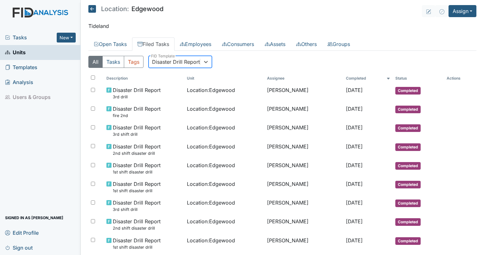
click at [16, 49] on span "Units" at bounding box center [15, 52] width 21 height 10
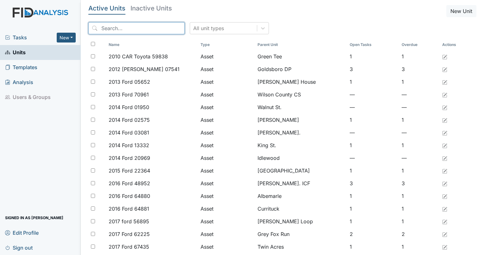
click at [122, 31] on input "search" at bounding box center [136, 28] width 96 height 12
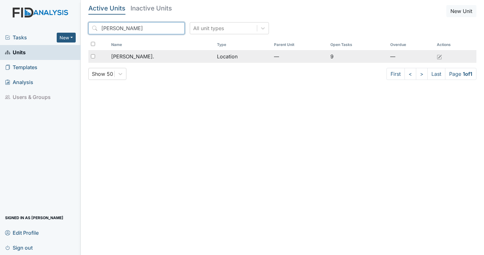
type input "dixon"
click at [126, 61] on td "[PERSON_NAME]." at bounding box center [162, 56] width 106 height 13
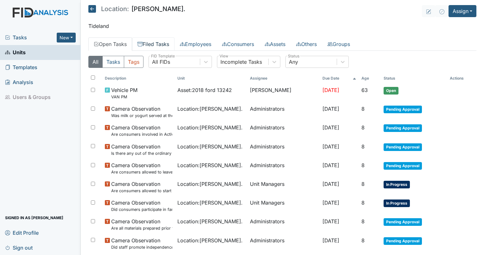
click at [148, 50] on link "Filed Tasks" at bounding box center [153, 43] width 42 height 13
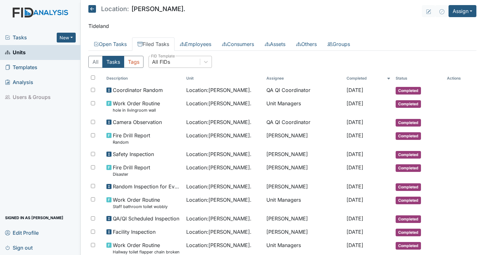
click at [172, 64] on div "All FIDs" at bounding box center [174, 61] width 51 height 11
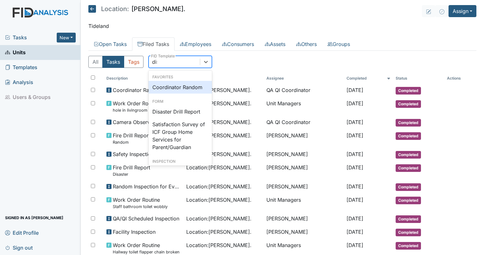
type input "disa"
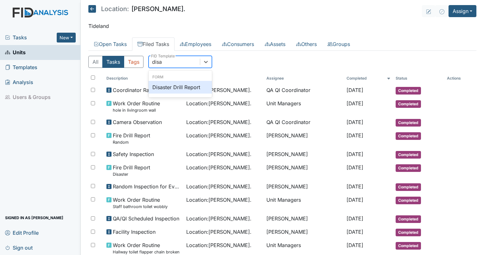
click at [165, 88] on div "Disaster Drill Report" at bounding box center [179, 87] width 63 height 13
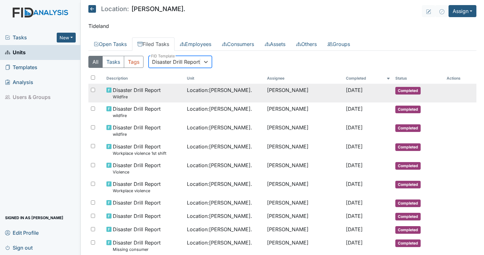
click at [201, 91] on span "Location : [PERSON_NAME]." at bounding box center [219, 90] width 65 height 8
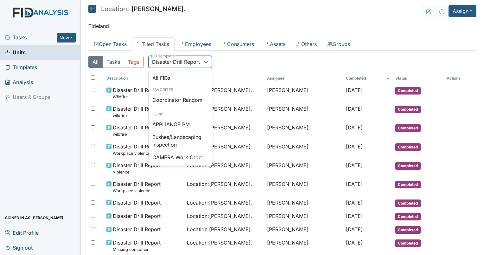
click at [165, 58] on div "Disaster Drill Report" at bounding box center [176, 62] width 48 height 8
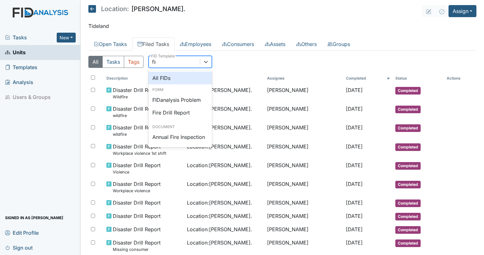
type input "fire"
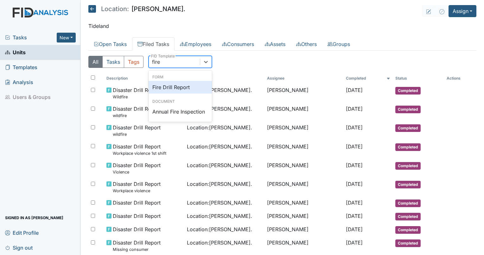
click at [166, 87] on div "Fire Drill Report" at bounding box center [179, 87] width 63 height 13
